Goal: Task Accomplishment & Management: Use online tool/utility

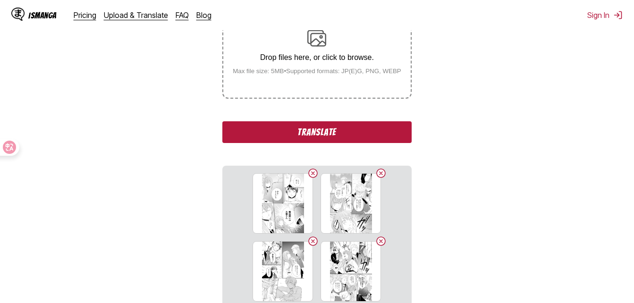
scroll to position [194, 0]
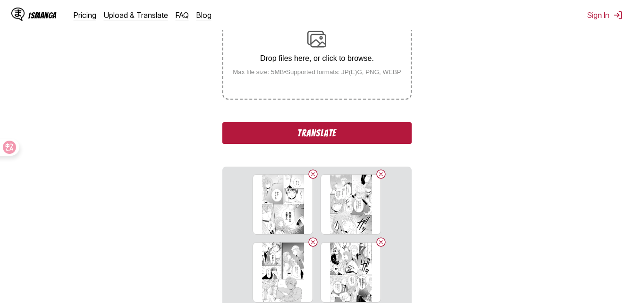
click at [350, 144] on button "Translate" at bounding box center [316, 133] width 189 height 22
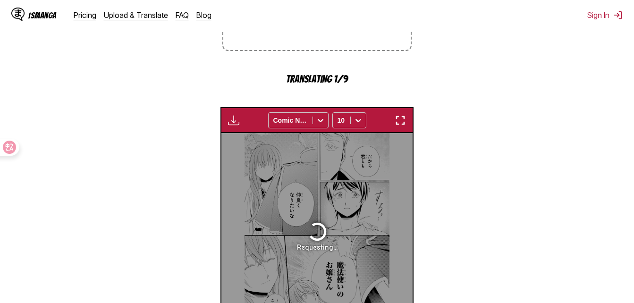
scroll to position [114, 0]
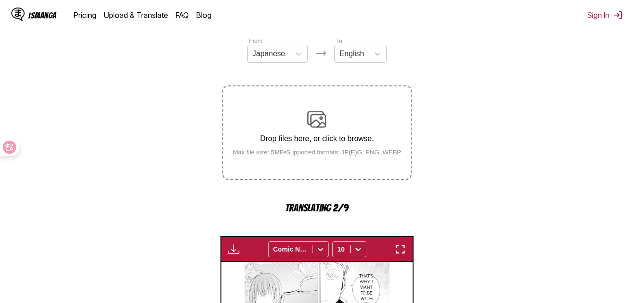
click at [393, 246] on button "button" at bounding box center [400, 249] width 17 height 12
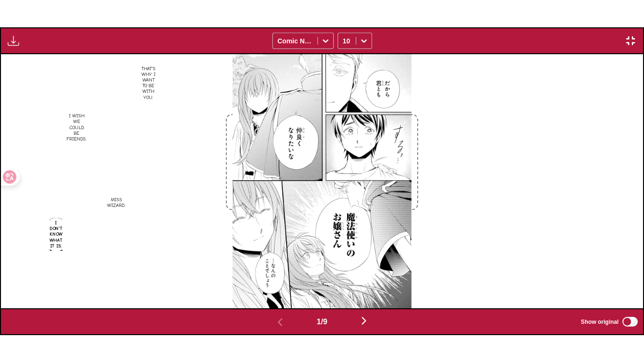
scroll to position [114, 0]
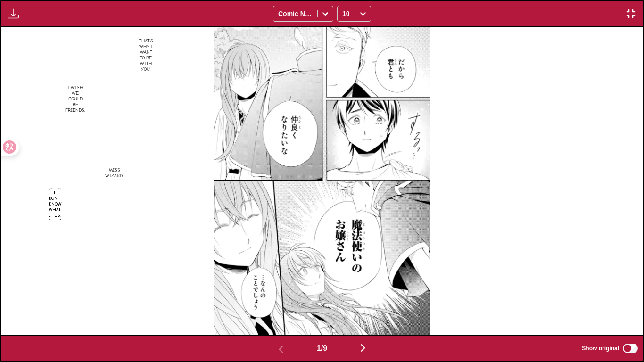
click at [399, 281] on img at bounding box center [322, 181] width 217 height 308
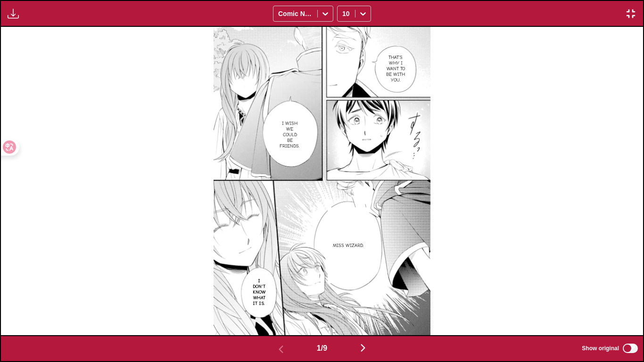
click at [369, 302] on img "button" at bounding box center [363, 347] width 11 height 11
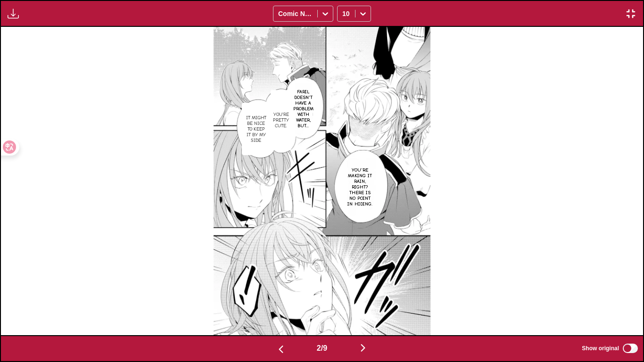
click at [369, 302] on img "button" at bounding box center [363, 347] width 11 height 11
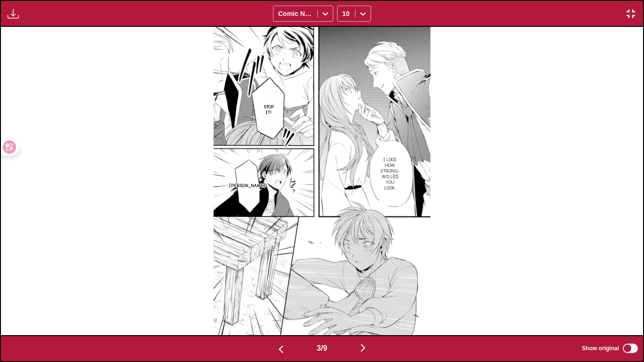
click at [275, 302] on img "button" at bounding box center [280, 349] width 11 height 11
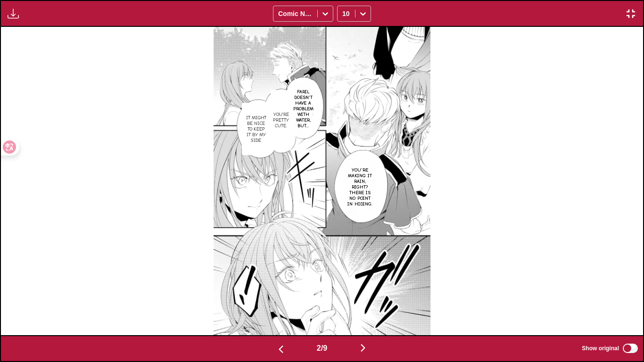
click at [369, 302] on img "button" at bounding box center [363, 347] width 11 height 11
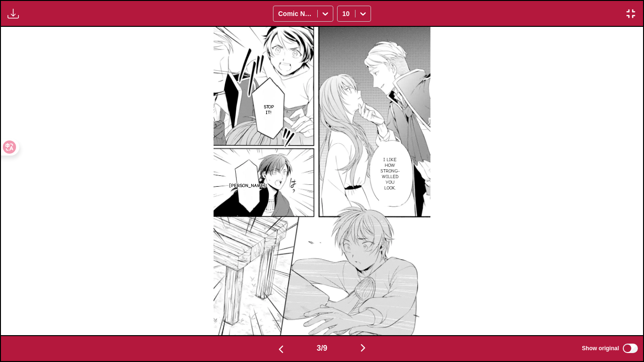
click at [369, 302] on img "button" at bounding box center [363, 347] width 11 height 11
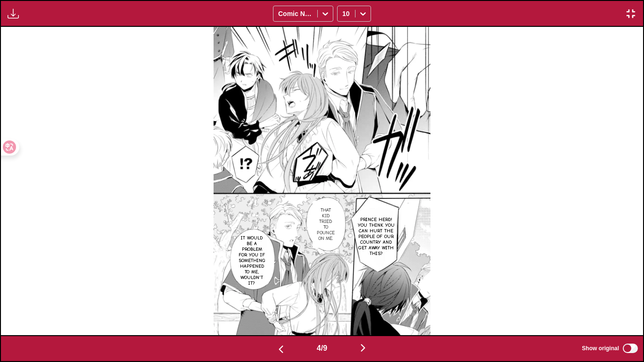
click at [369, 302] on img "button" at bounding box center [363, 347] width 11 height 11
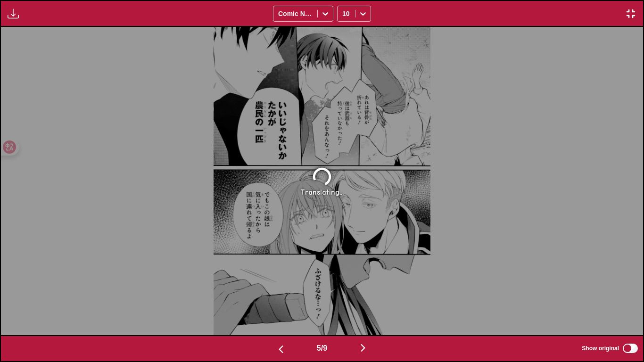
click at [271, 302] on button "button" at bounding box center [281, 349] width 57 height 14
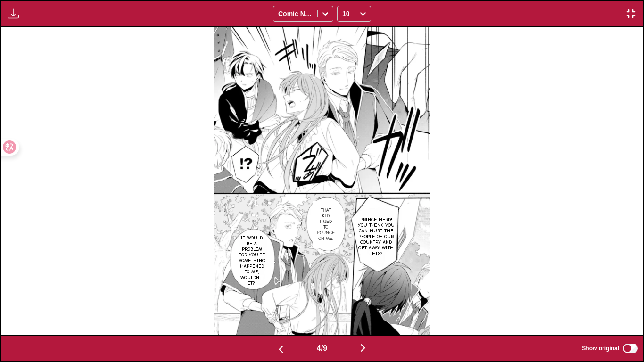
click at [275, 302] on img "button" at bounding box center [280, 349] width 11 height 11
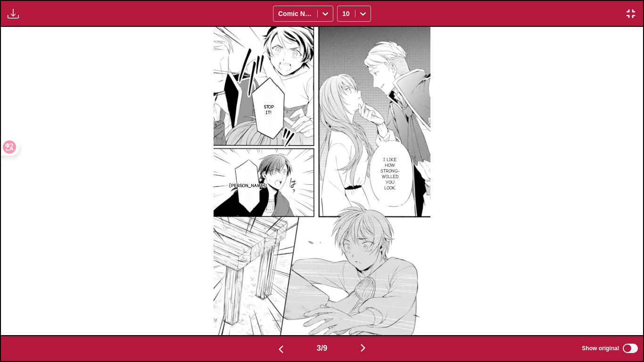
click at [270, 302] on button "button" at bounding box center [281, 349] width 57 height 14
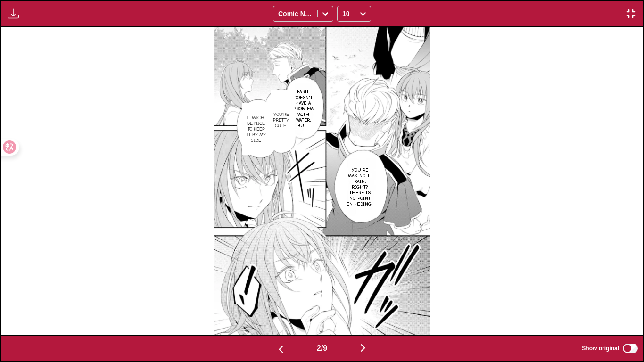
click at [363, 302] on img "button" at bounding box center [363, 347] width 11 height 11
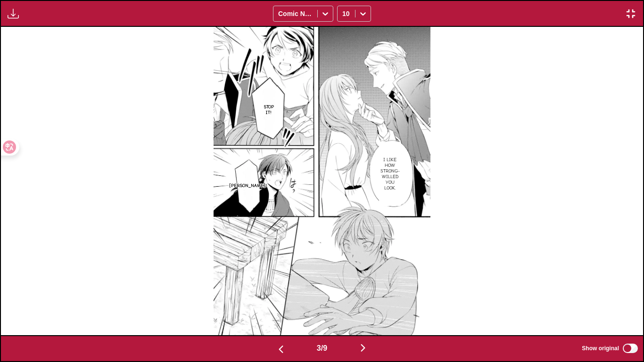
click at [363, 302] on img "button" at bounding box center [363, 347] width 11 height 11
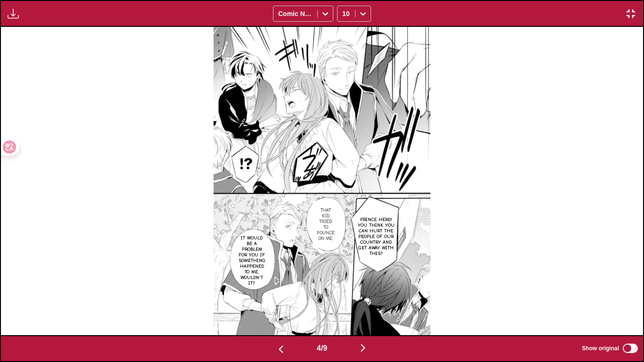
click at [363, 302] on img "button" at bounding box center [363, 347] width 11 height 11
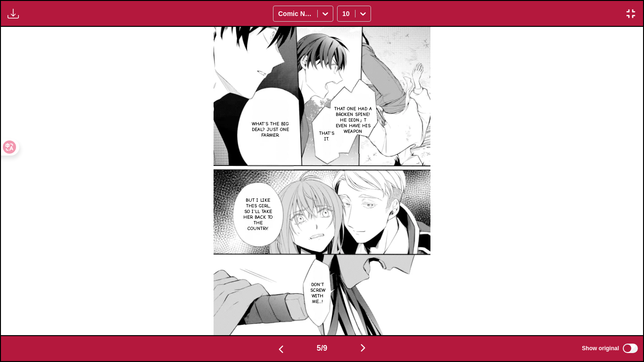
click at [363, 302] on img "button" at bounding box center [363, 347] width 11 height 11
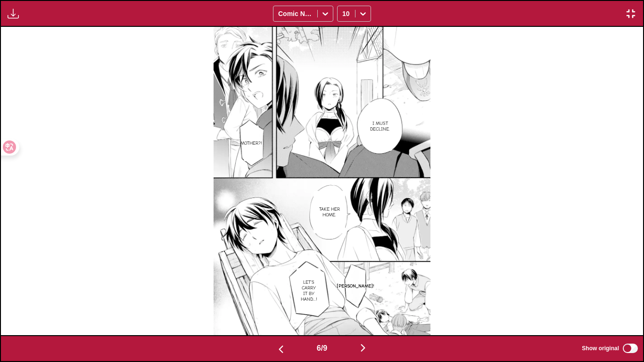
click at [363, 302] on img "button" at bounding box center [363, 347] width 11 height 11
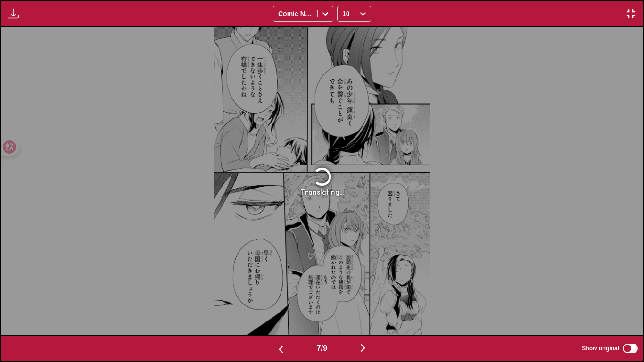
click at [266, 302] on button "button" at bounding box center [281, 349] width 57 height 14
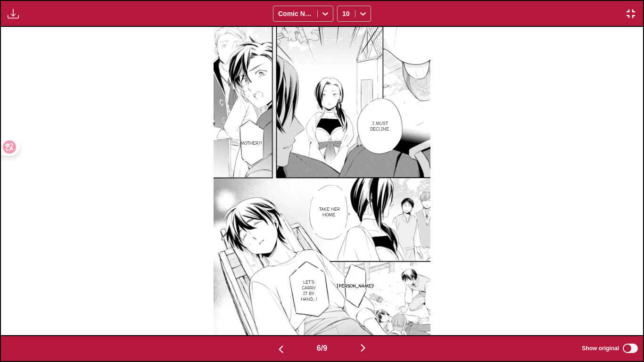
click at [275, 302] on img "button" at bounding box center [280, 349] width 11 height 11
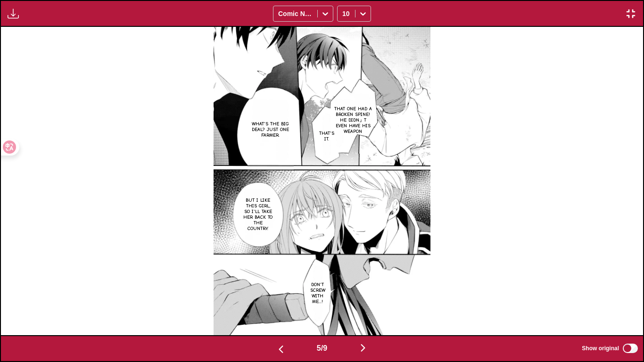
click at [276, 302] on img "button" at bounding box center [280, 349] width 11 height 11
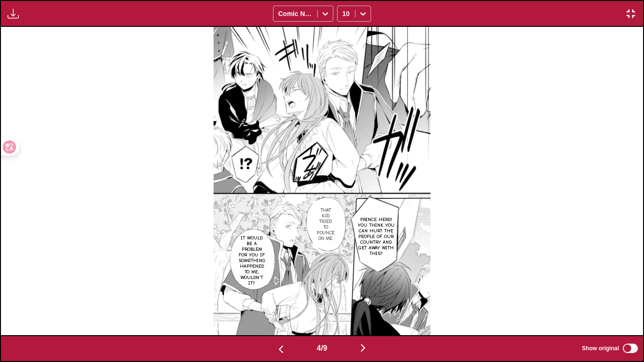
click at [276, 302] on img "button" at bounding box center [280, 349] width 11 height 11
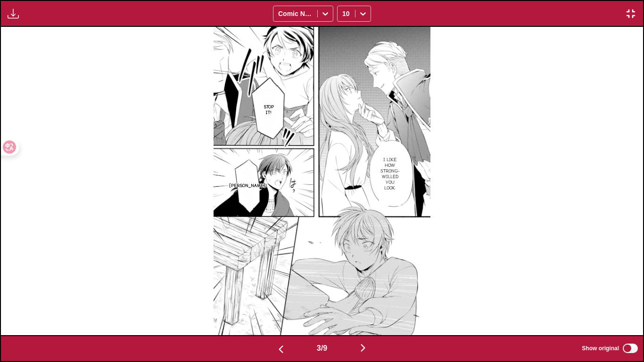
click at [282, 302] on button "button" at bounding box center [281, 349] width 57 height 14
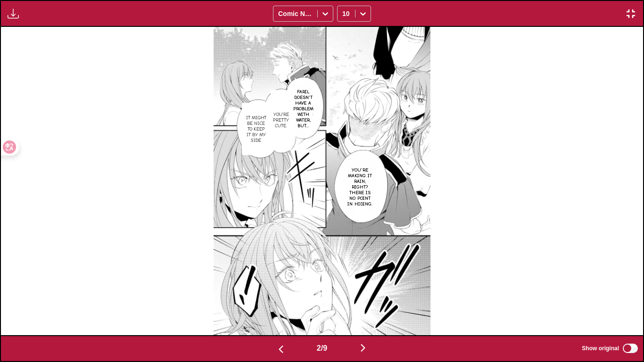
click at [367, 302] on img "button" at bounding box center [363, 347] width 11 height 11
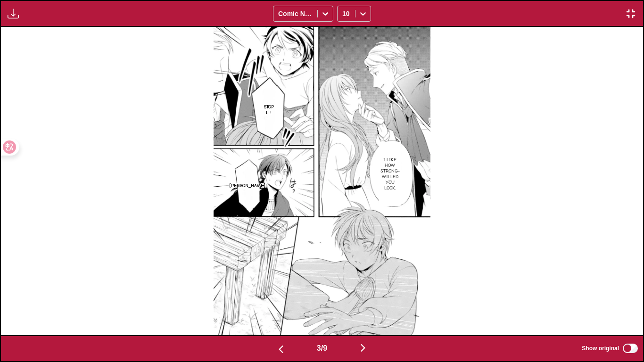
click at [367, 302] on img "button" at bounding box center [363, 347] width 11 height 11
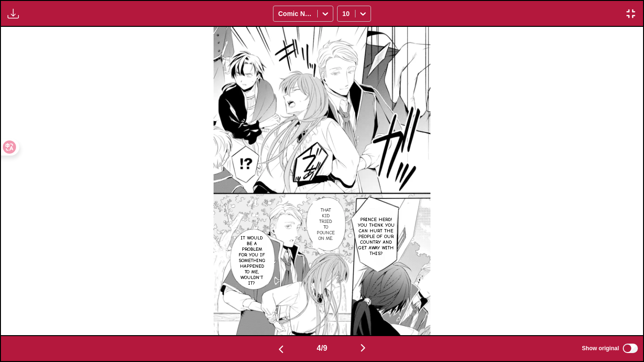
click at [360, 302] on div "4 / 9 Show original" at bounding box center [322, 348] width 644 height 27
click at [362, 302] on button "button" at bounding box center [363, 349] width 57 height 14
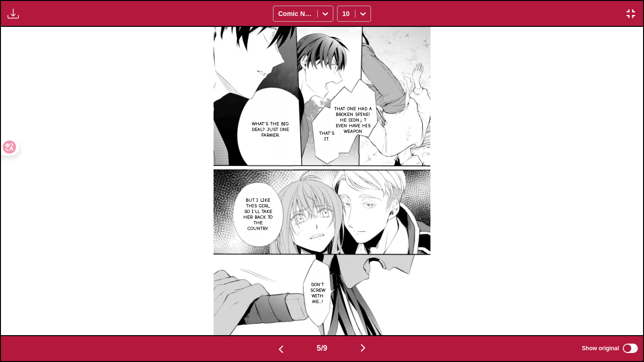
click at [355, 302] on button "button" at bounding box center [363, 349] width 57 height 14
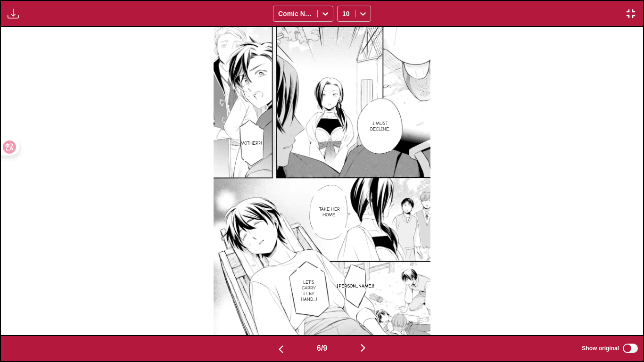
click at [355, 302] on button "button" at bounding box center [363, 349] width 57 height 14
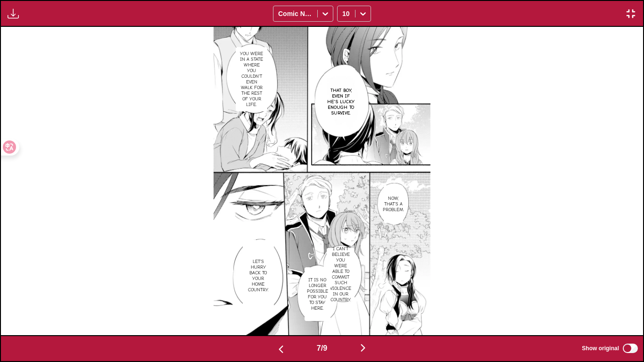
click at [366, 302] on img "button" at bounding box center [363, 347] width 11 height 11
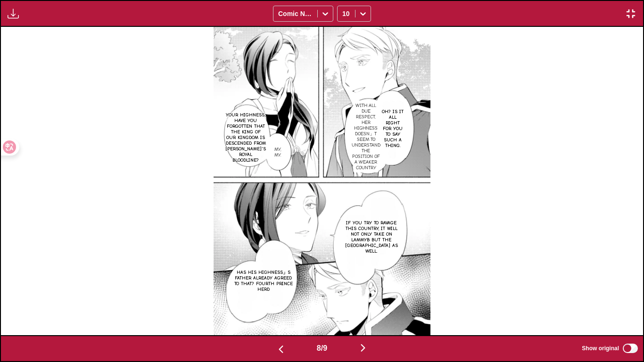
click at [359, 302] on button "button" at bounding box center [363, 349] width 57 height 14
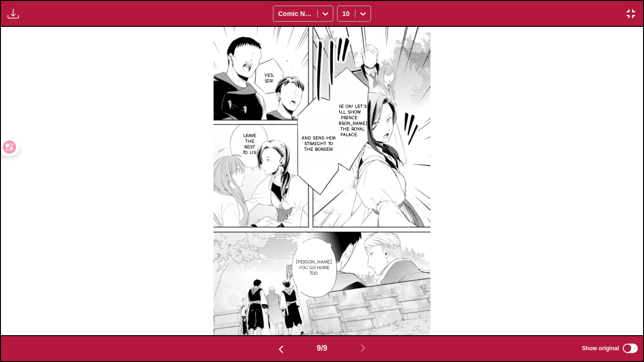
click at [631, 17] on img "button" at bounding box center [631, 13] width 11 height 11
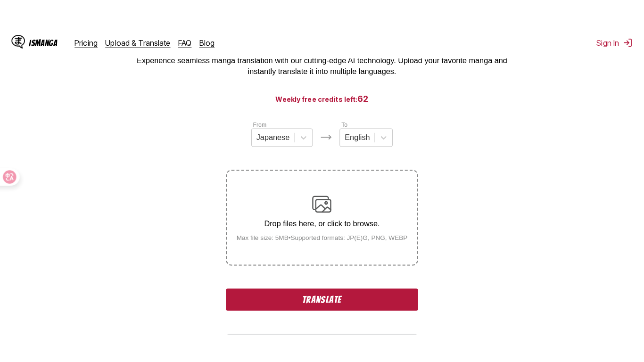
scroll to position [94, 0]
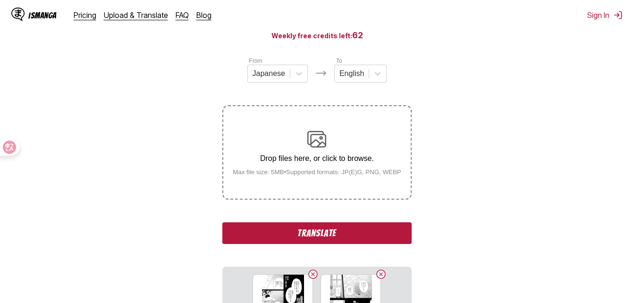
click at [359, 222] on div "From Japanese To English Drop files here, or click to browse. Max file size: 5M…" at bounding box center [316, 255] width 189 height 399
click at [359, 234] on button "Translate" at bounding box center [316, 233] width 189 height 22
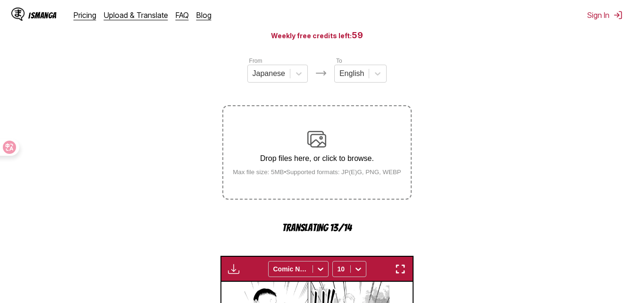
click at [409, 270] on button "button" at bounding box center [400, 269] width 17 height 12
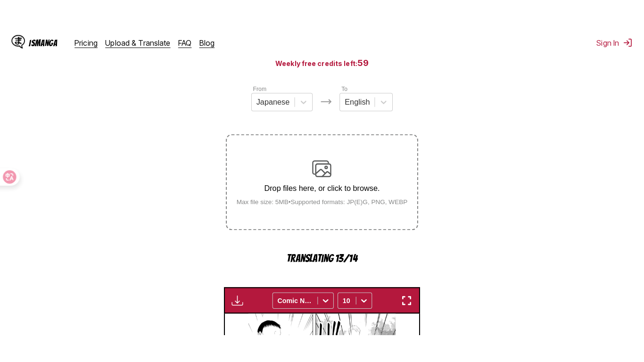
scroll to position [0, 5140]
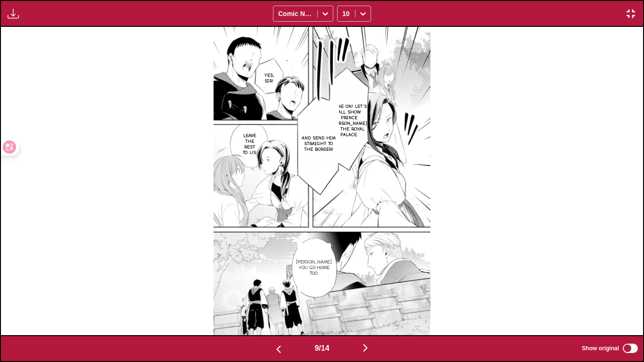
click at [409, 302] on img at bounding box center [322, 181] width 217 height 308
click at [359, 302] on div "9 / 14 Show original" at bounding box center [322, 348] width 644 height 27
click at [362, 302] on img "button" at bounding box center [365, 347] width 11 height 11
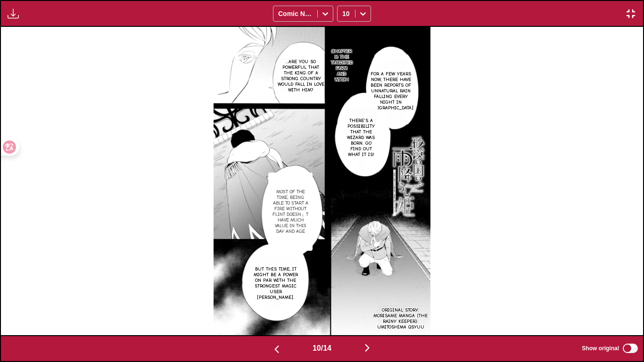
click at [360, 302] on button "button" at bounding box center [367, 349] width 57 height 14
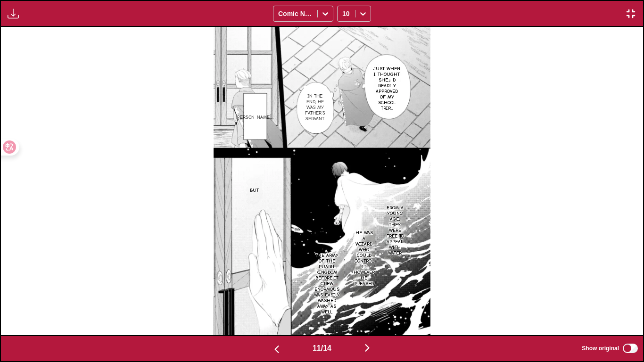
click at [360, 302] on button "button" at bounding box center [367, 349] width 57 height 14
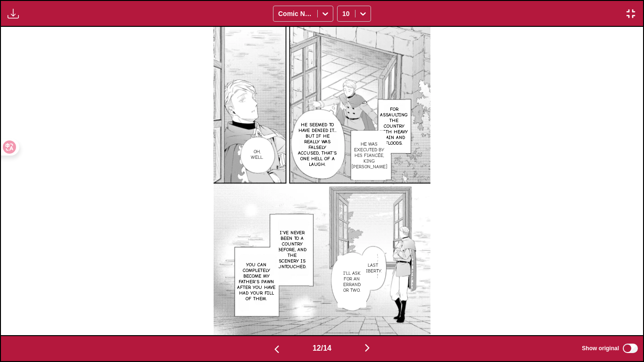
click at [278, 302] on img "button" at bounding box center [276, 349] width 11 height 11
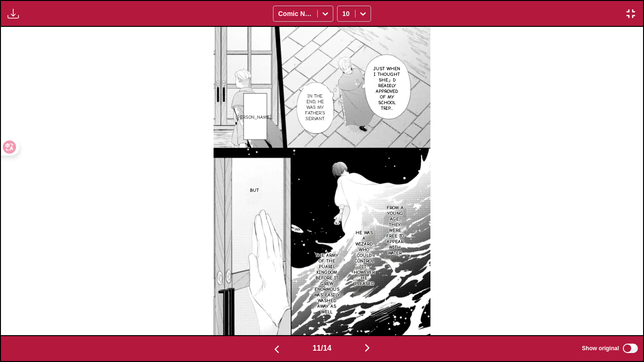
click at [373, 302] on div "11 / 14 Show original" at bounding box center [322, 348] width 644 height 27
click at [371, 302] on img "button" at bounding box center [367, 347] width 11 height 11
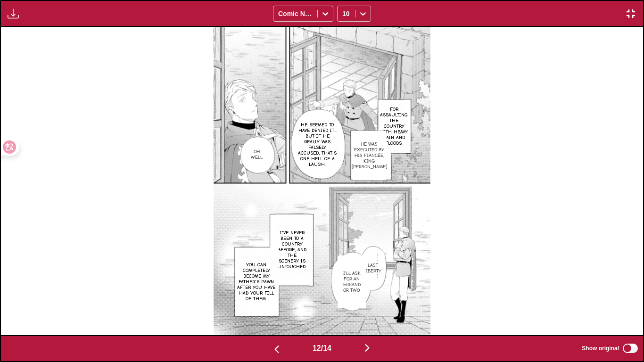
click at [390, 124] on p "For assaulting the country with heavy rain and floods." at bounding box center [394, 126] width 32 height 43
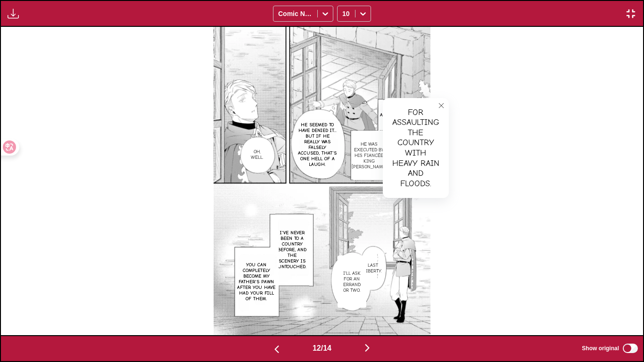
click at [446, 103] on button "close-tooltip" at bounding box center [441, 105] width 15 height 15
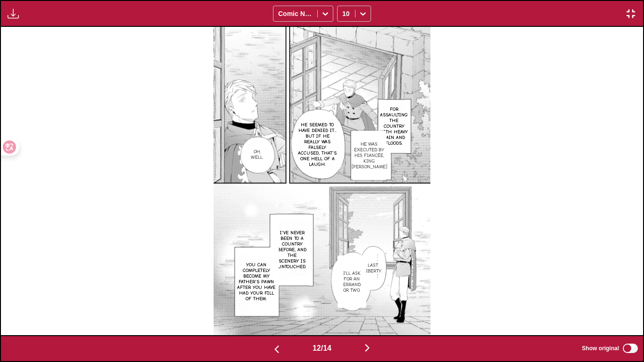
click at [374, 151] on p "He was executed by his fiancée, King [PERSON_NAME]" at bounding box center [369, 156] width 39 height 32
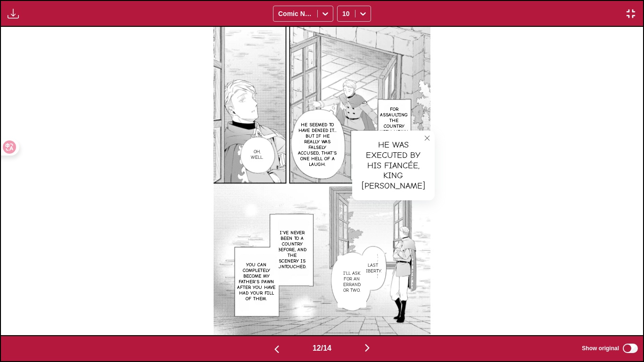
click at [424, 135] on icon "close-tooltip" at bounding box center [427, 138] width 7 height 7
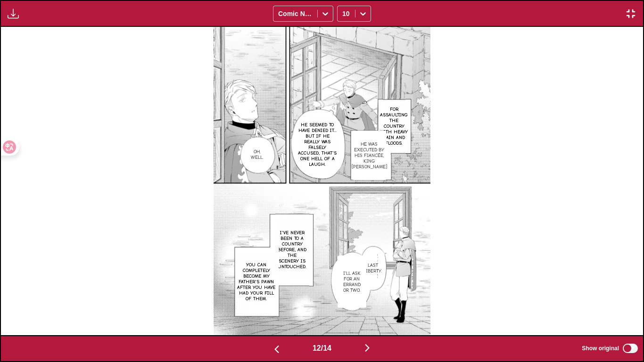
click at [272, 302] on img "button" at bounding box center [276, 349] width 11 height 11
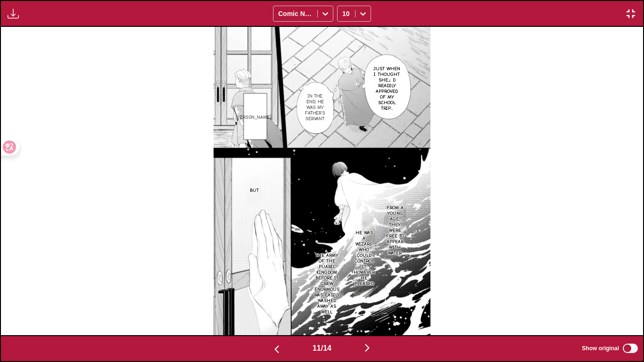
click at [371, 302] on button "button" at bounding box center [367, 349] width 57 height 14
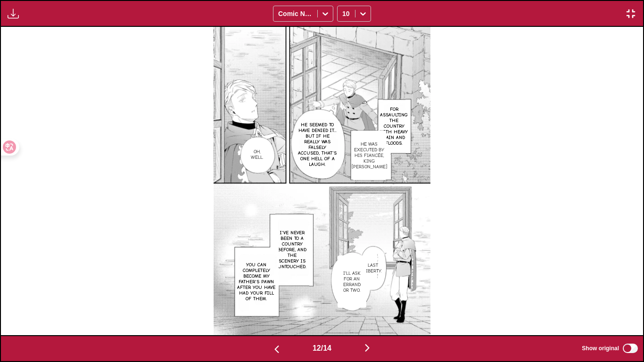
click at [371, 302] on button "button" at bounding box center [367, 349] width 57 height 14
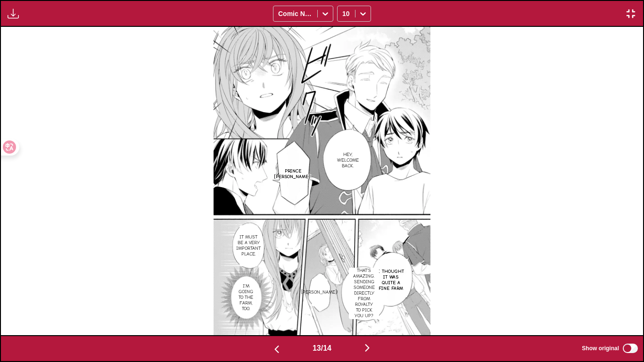
click at [371, 302] on button "button" at bounding box center [367, 349] width 57 height 14
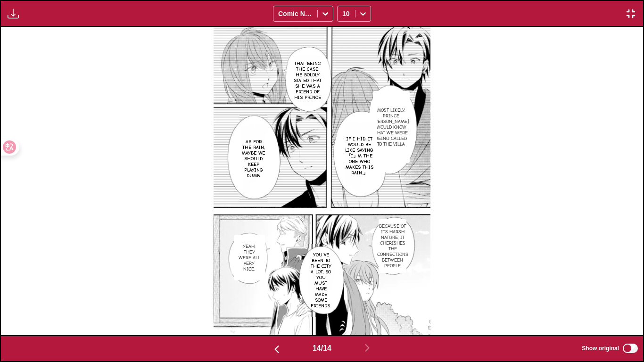
click at [628, 13] on img "button" at bounding box center [631, 13] width 11 height 11
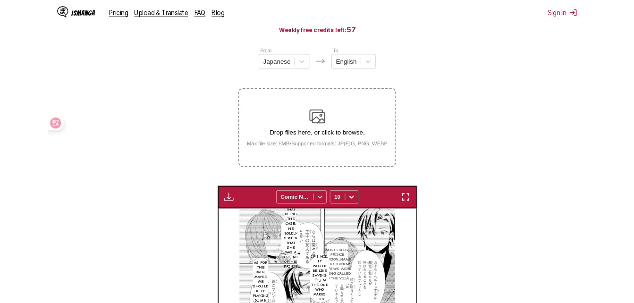
scroll to position [0, 2486]
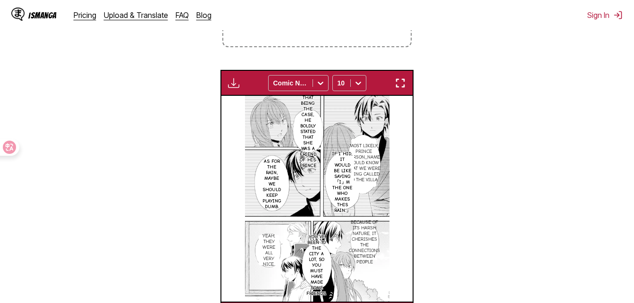
click at [405, 80] on img "button" at bounding box center [399, 82] width 11 height 11
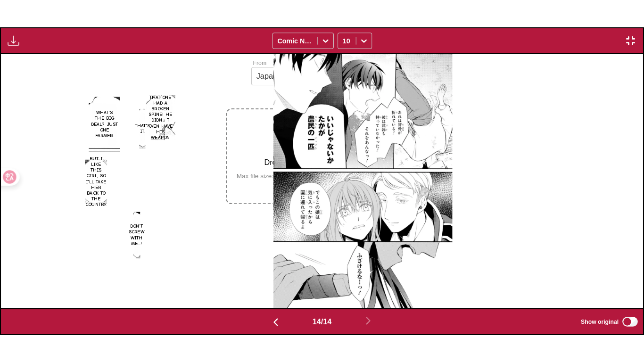
scroll to position [0, 8352]
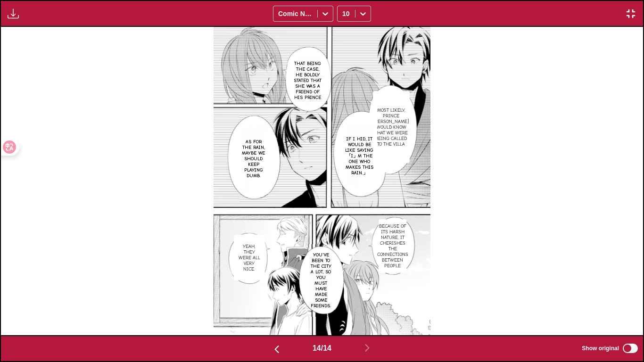
click at [272, 302] on div "14 / 14 Show original" at bounding box center [322, 348] width 644 height 27
click at [273, 302] on div "14 / 14 Show original" at bounding box center [322, 348] width 644 height 27
click at [275, 302] on img "button" at bounding box center [276, 349] width 11 height 11
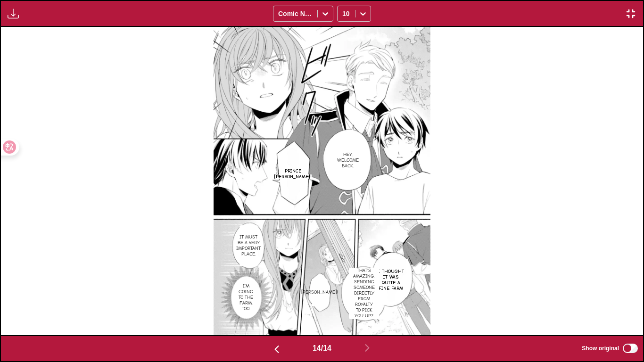
click at [275, 302] on img "button" at bounding box center [276, 349] width 11 height 11
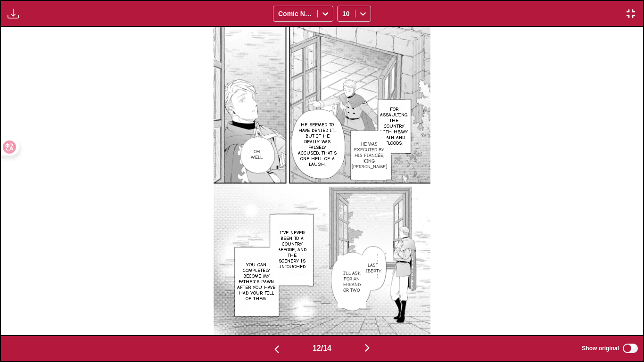
click at [275, 302] on img "button" at bounding box center [276, 349] width 11 height 11
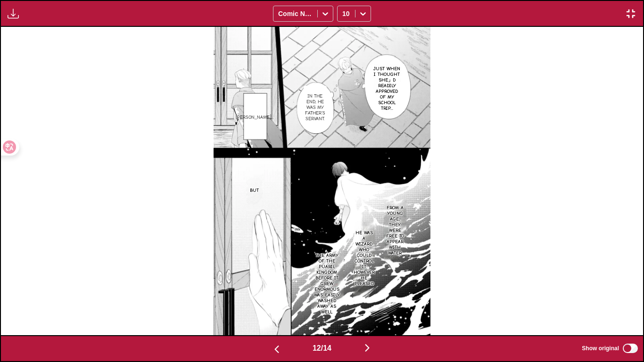
click at [275, 302] on img "button" at bounding box center [276, 349] width 11 height 11
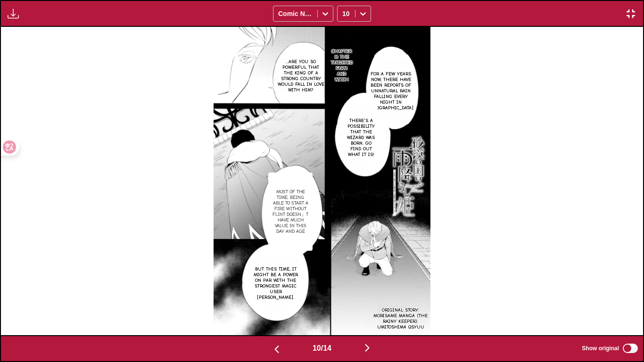
click at [275, 302] on img "button" at bounding box center [276, 349] width 11 height 11
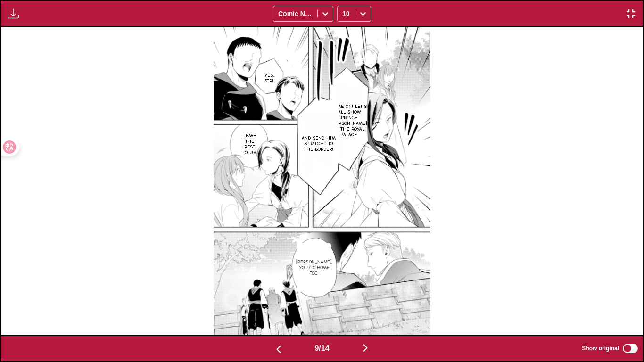
click at [275, 302] on img "button" at bounding box center [278, 349] width 11 height 11
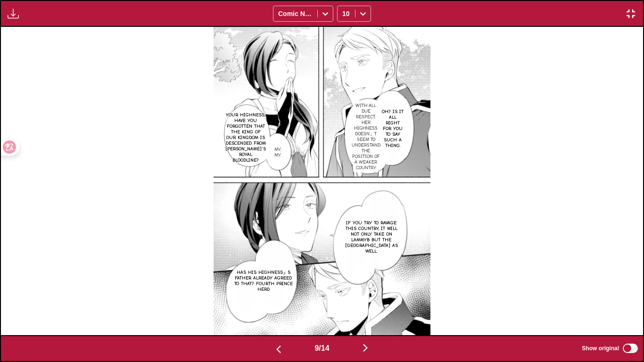
click at [275, 302] on img "button" at bounding box center [278, 349] width 11 height 11
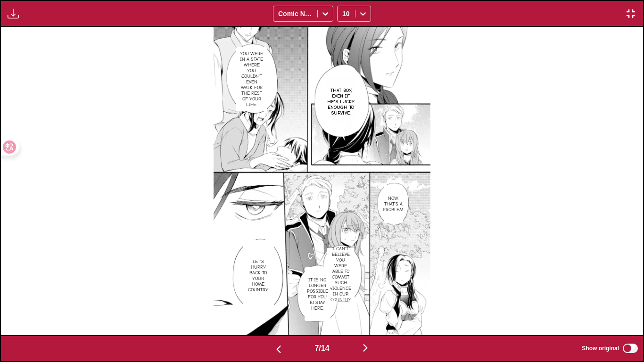
click at [275, 302] on img "button" at bounding box center [278, 349] width 11 height 11
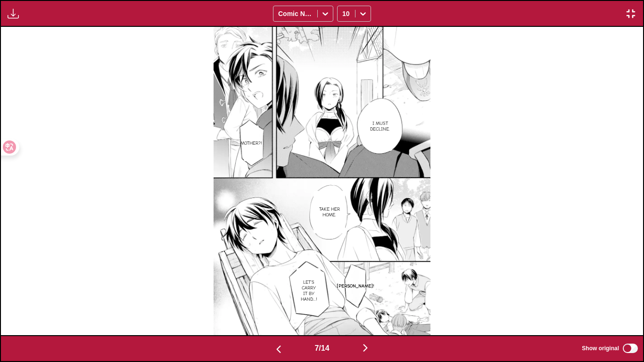
click at [275, 302] on img "button" at bounding box center [278, 349] width 11 height 11
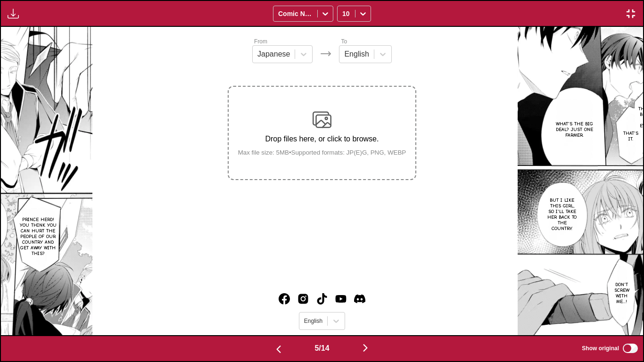
click at [275, 302] on img "button" at bounding box center [278, 349] width 11 height 11
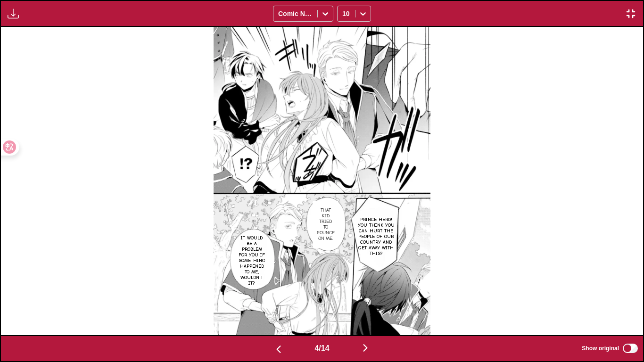
click at [275, 302] on img "button" at bounding box center [278, 349] width 11 height 11
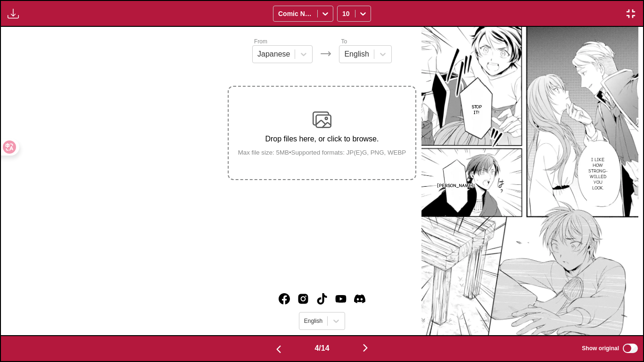
click at [275, 302] on img "button" at bounding box center [278, 349] width 11 height 11
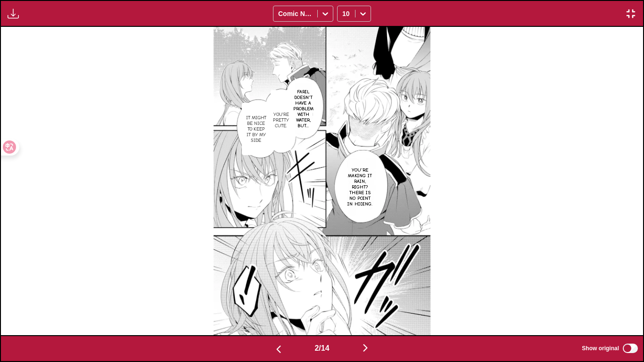
click at [275, 302] on img "button" at bounding box center [278, 349] width 11 height 11
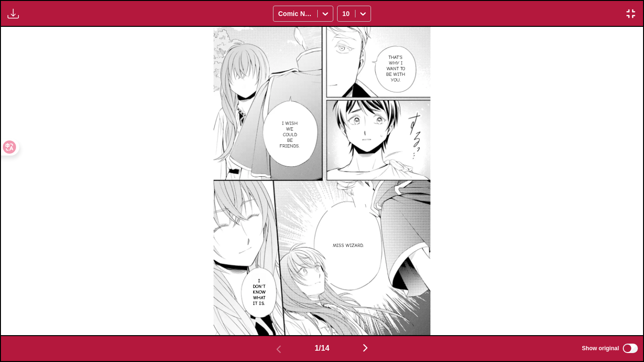
click at [364, 302] on img "button" at bounding box center [365, 347] width 11 height 11
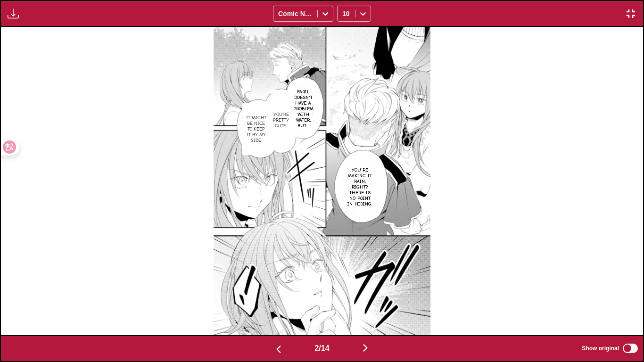
click at [366, 302] on img "button" at bounding box center [365, 347] width 11 height 11
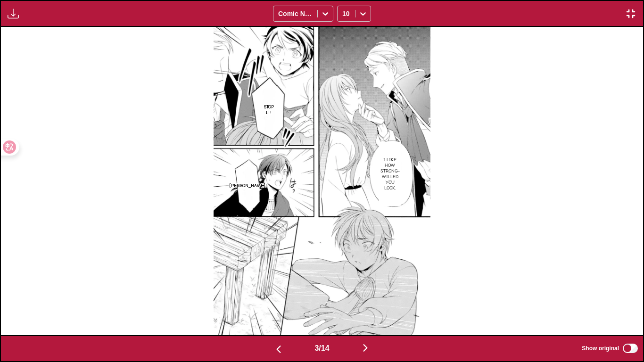
click at [268, 302] on button "button" at bounding box center [278, 349] width 57 height 14
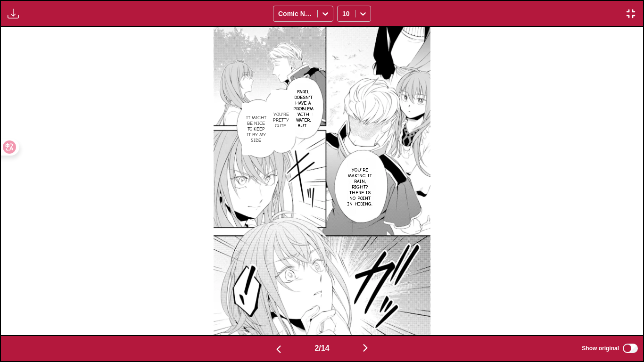
click at [367, 302] on img "button" at bounding box center [365, 347] width 11 height 11
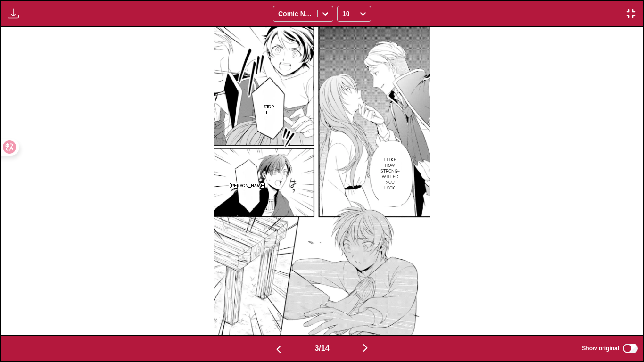
click at [367, 302] on img "button" at bounding box center [365, 347] width 11 height 11
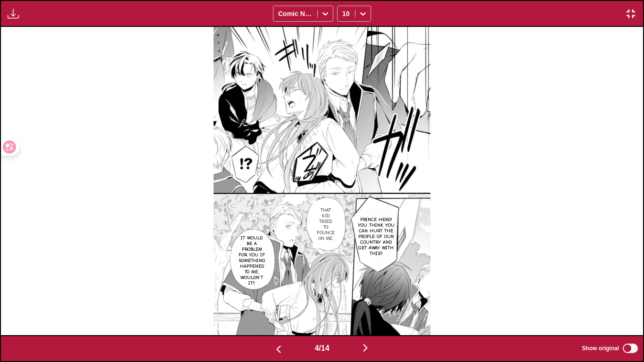
click at [367, 302] on img "button" at bounding box center [365, 347] width 11 height 11
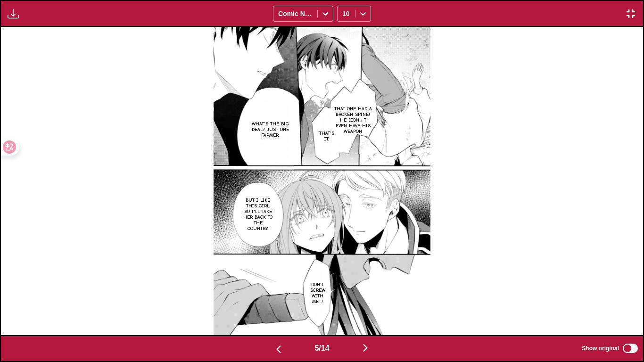
click at [367, 302] on img "button" at bounding box center [365, 347] width 11 height 11
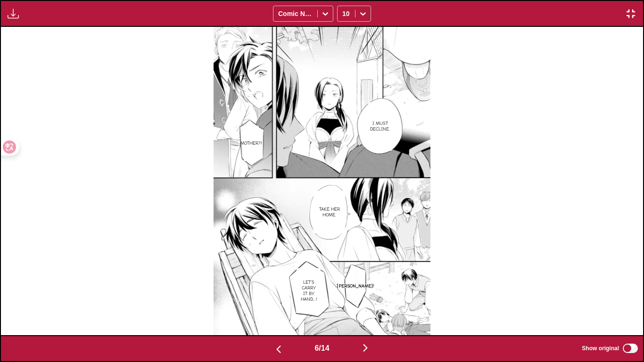
click at [266, 302] on button "button" at bounding box center [278, 349] width 57 height 14
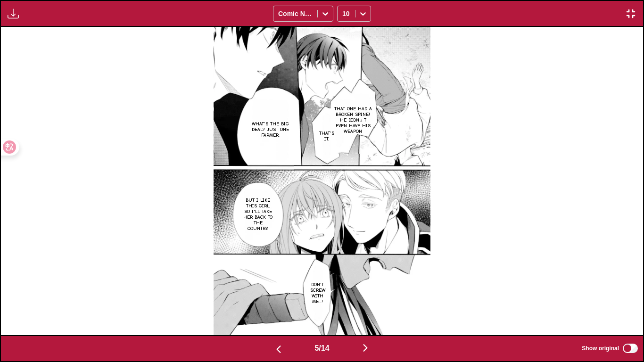
click at [267, 302] on button "button" at bounding box center [278, 349] width 57 height 14
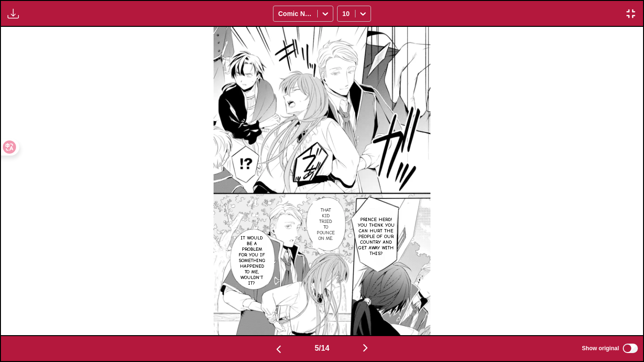
click at [268, 302] on button "button" at bounding box center [278, 349] width 57 height 14
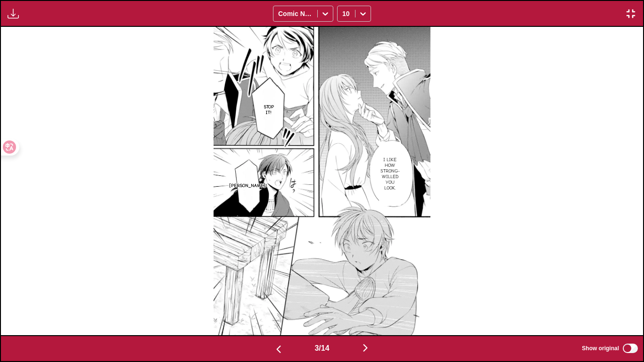
click at [268, 302] on button "button" at bounding box center [278, 349] width 57 height 14
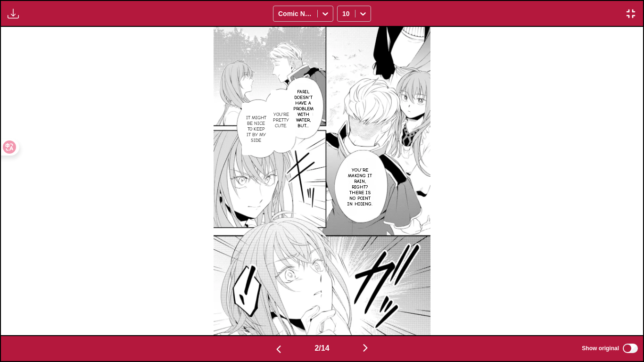
click at [379, 302] on button "button" at bounding box center [365, 349] width 57 height 14
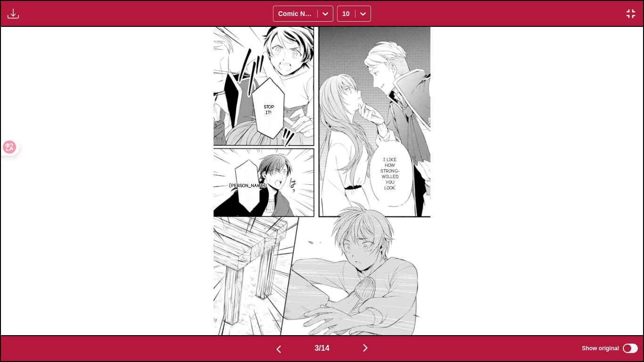
click at [282, 302] on button "button" at bounding box center [278, 349] width 57 height 14
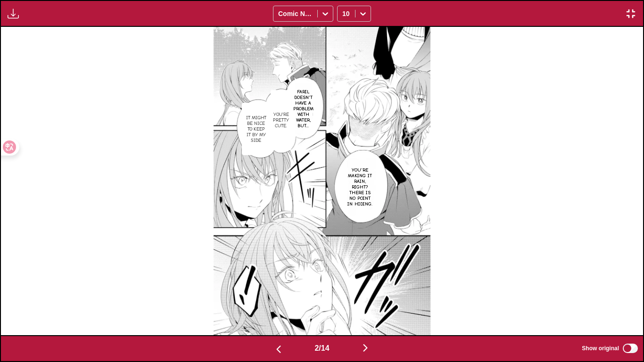
click at [367, 302] on img "button" at bounding box center [365, 347] width 11 height 11
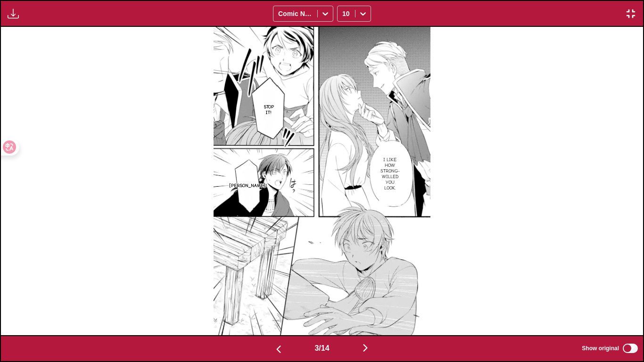
click at [229, 302] on div "3 / 14 Show original" at bounding box center [322, 348] width 644 height 27
click at [292, 302] on button "button" at bounding box center [278, 349] width 57 height 14
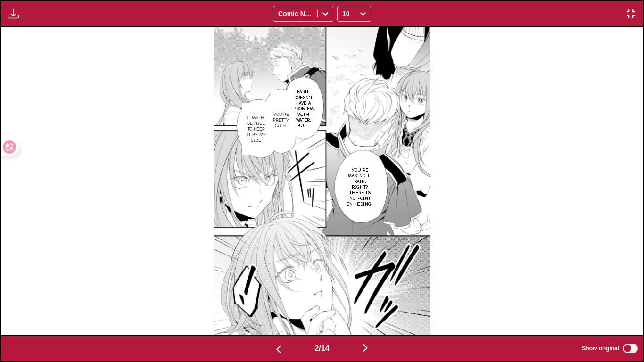
click at [375, 302] on button "button" at bounding box center [365, 349] width 57 height 14
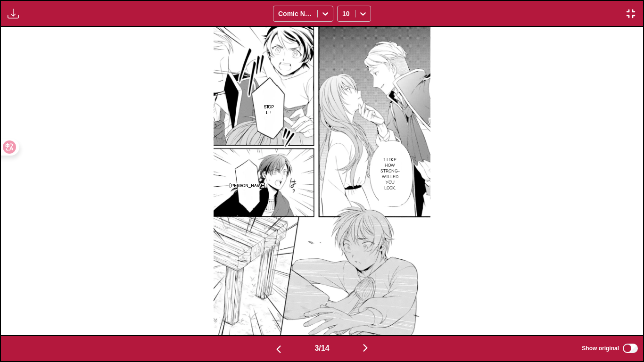
click at [375, 302] on button "button" at bounding box center [365, 349] width 57 height 14
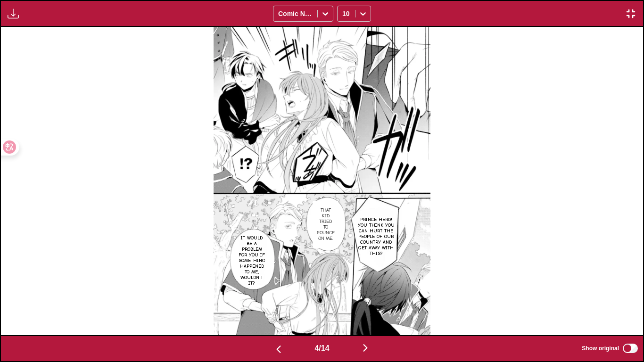
click at [375, 302] on button "button" at bounding box center [365, 349] width 57 height 14
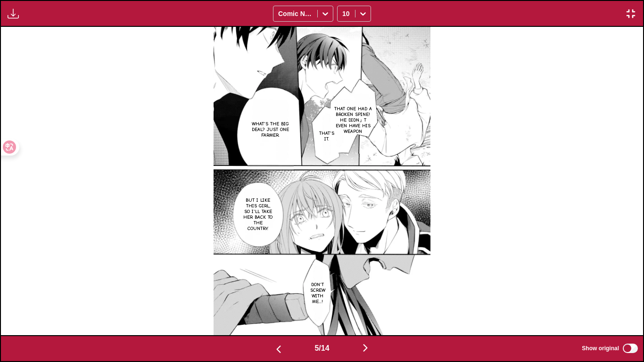
click at [375, 302] on button "button" at bounding box center [365, 349] width 57 height 14
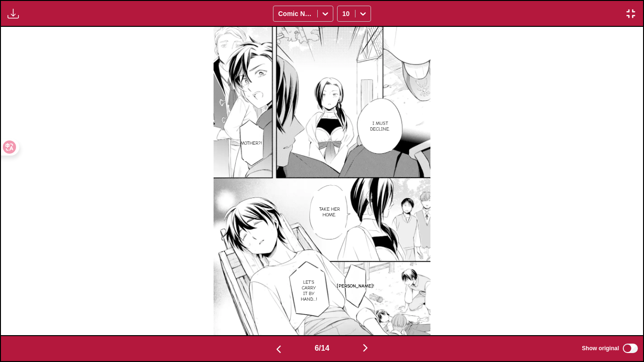
click at [375, 302] on button "button" at bounding box center [365, 349] width 57 height 14
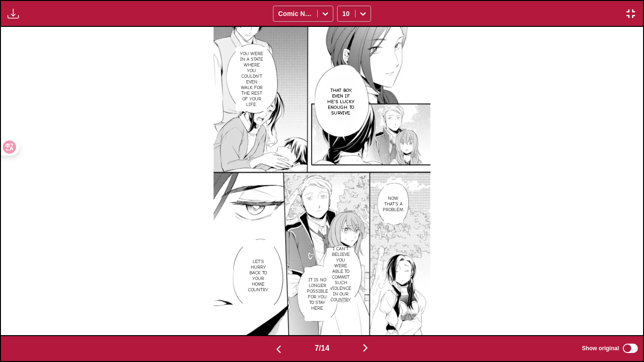
click at [375, 302] on button "button" at bounding box center [365, 349] width 57 height 14
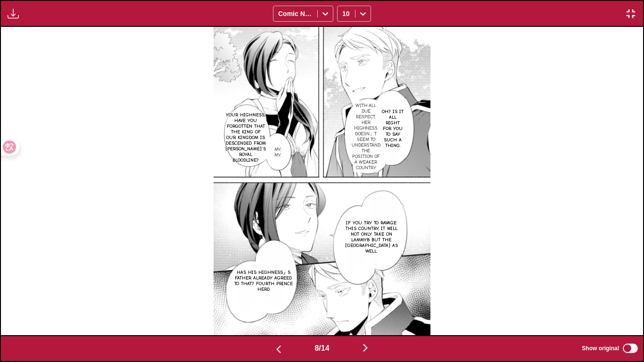
click at [365, 302] on img "button" at bounding box center [365, 347] width 11 height 11
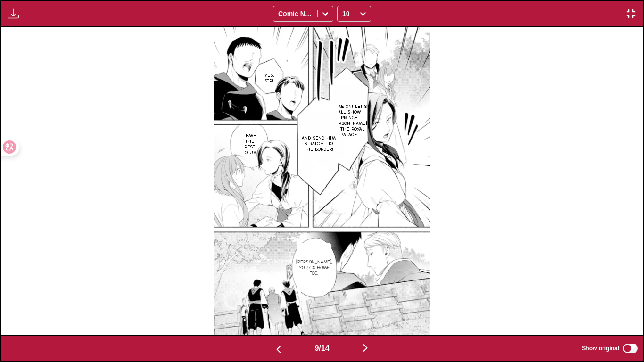
click at [365, 302] on img "button" at bounding box center [365, 347] width 11 height 11
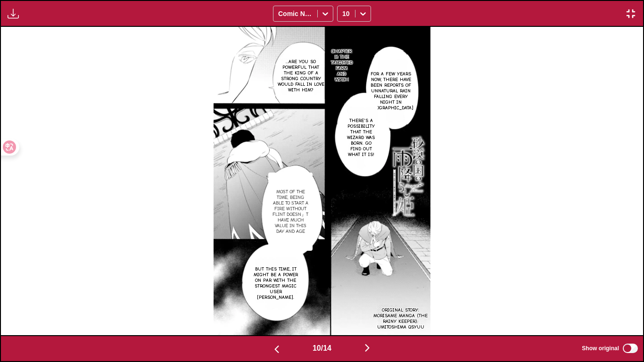
click at [365, 302] on img "button" at bounding box center [367, 347] width 11 height 11
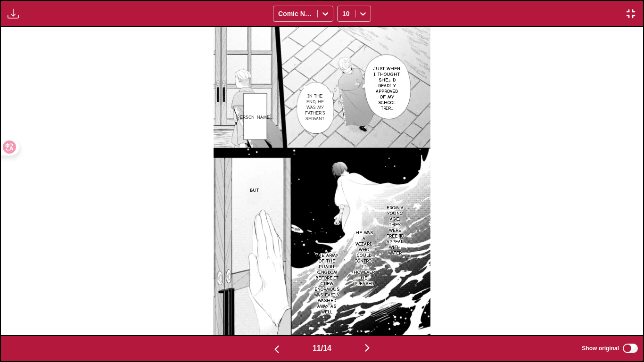
click at [366, 302] on img "button" at bounding box center [367, 347] width 11 height 11
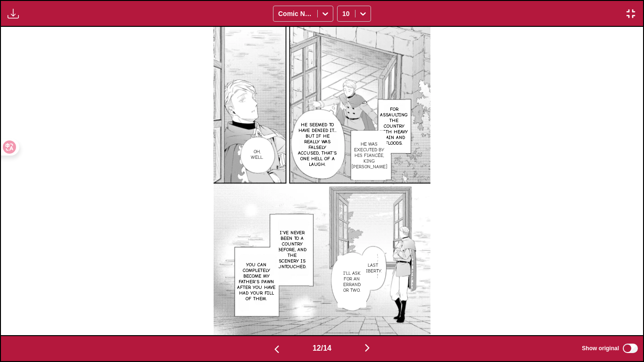
click at [631, 8] on img "button" at bounding box center [631, 13] width 11 height 11
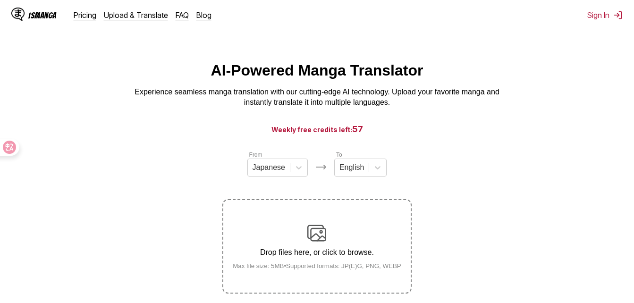
scroll to position [0, 0]
